Goal: Information Seeking & Learning: Learn about a topic

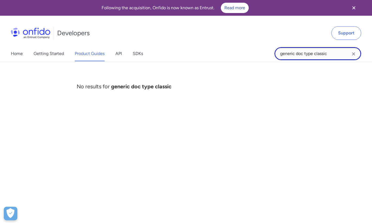
click at [320, 54] on input "generic doc type classic" at bounding box center [317, 53] width 87 height 13
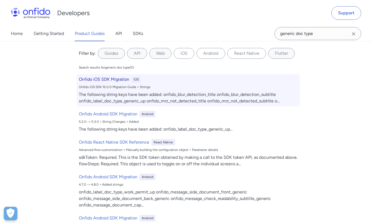
click at [111, 79] on h6 "Onfido iOS SDK Migration" at bounding box center [104, 79] width 50 height 7
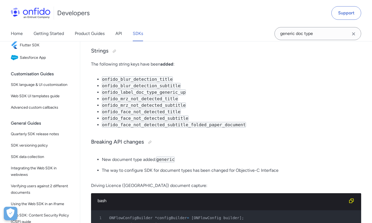
scroll to position [10335, 0]
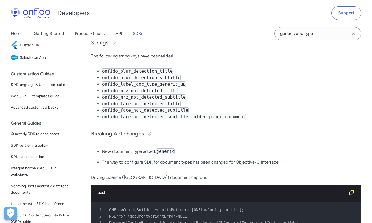
click at [160, 154] on code "generic" at bounding box center [165, 151] width 19 height 6
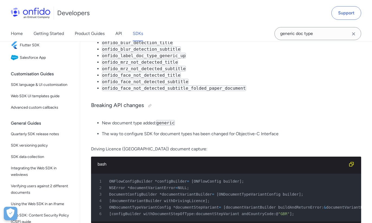
scroll to position [10373, 0]
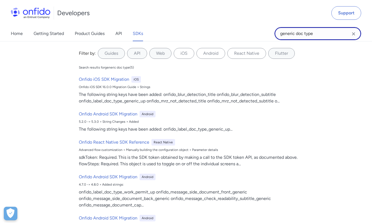
drag, startPoint x: 296, startPoint y: 34, endPoint x: 332, endPoint y: 33, distance: 36.9
click at [332, 33] on input "generic doc type" at bounding box center [317, 33] width 87 height 13
type input "generic document"
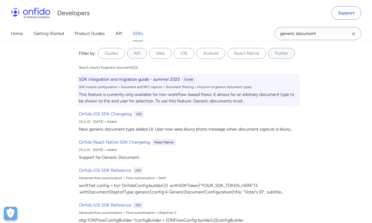
click at [158, 78] on h6 "SDK integration and migration guide - summer 2025" at bounding box center [129, 79] width 101 height 7
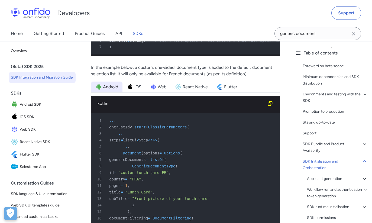
scroll to position [9706, 0]
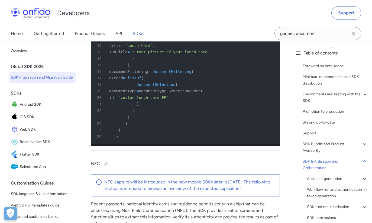
scroll to position [9857, 0]
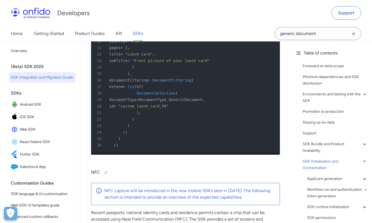
click at [148, 21] on div "Developers Support" at bounding box center [186, 13] width 372 height 26
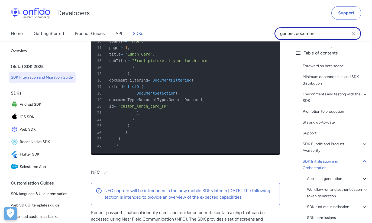
click at [317, 35] on input "generic document" at bounding box center [317, 33] width 87 height 13
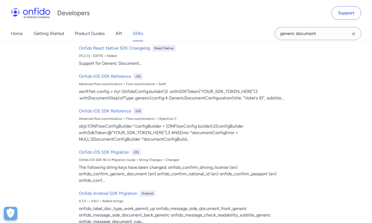
scroll to position [0, 0]
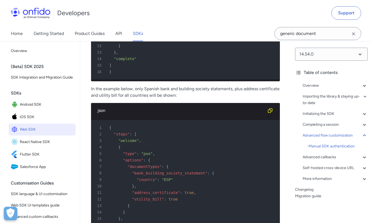
scroll to position [9409, 0]
